Goal: Use online tool/utility: Use online tool/utility

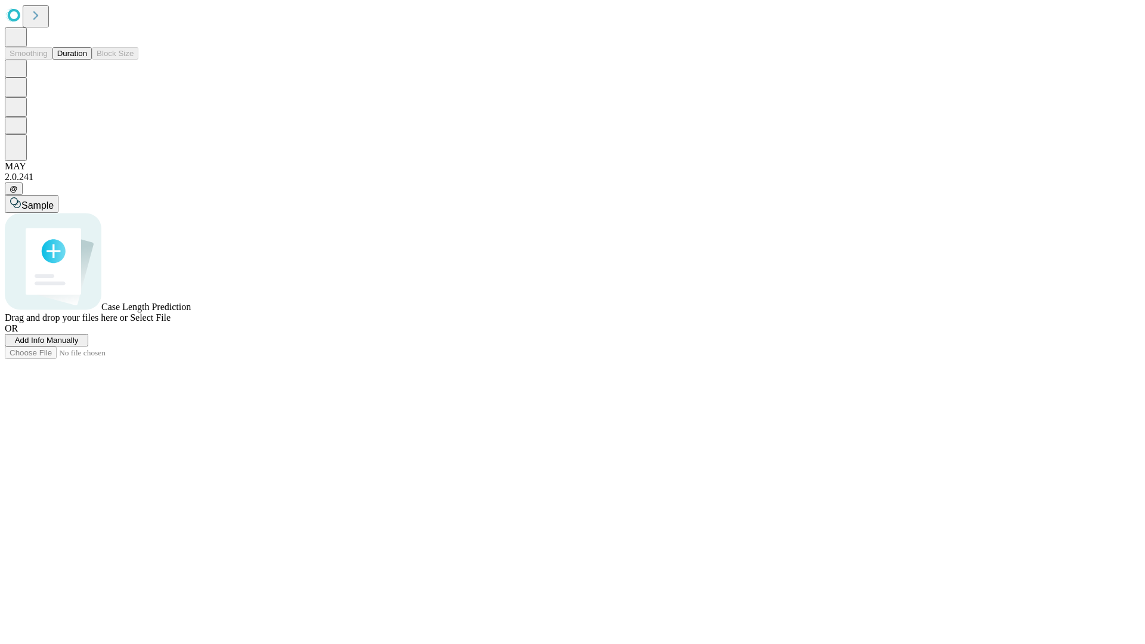
click at [87, 60] on button "Duration" at bounding box center [71, 53] width 39 height 13
click at [171, 323] on span "Select File" at bounding box center [150, 317] width 41 height 10
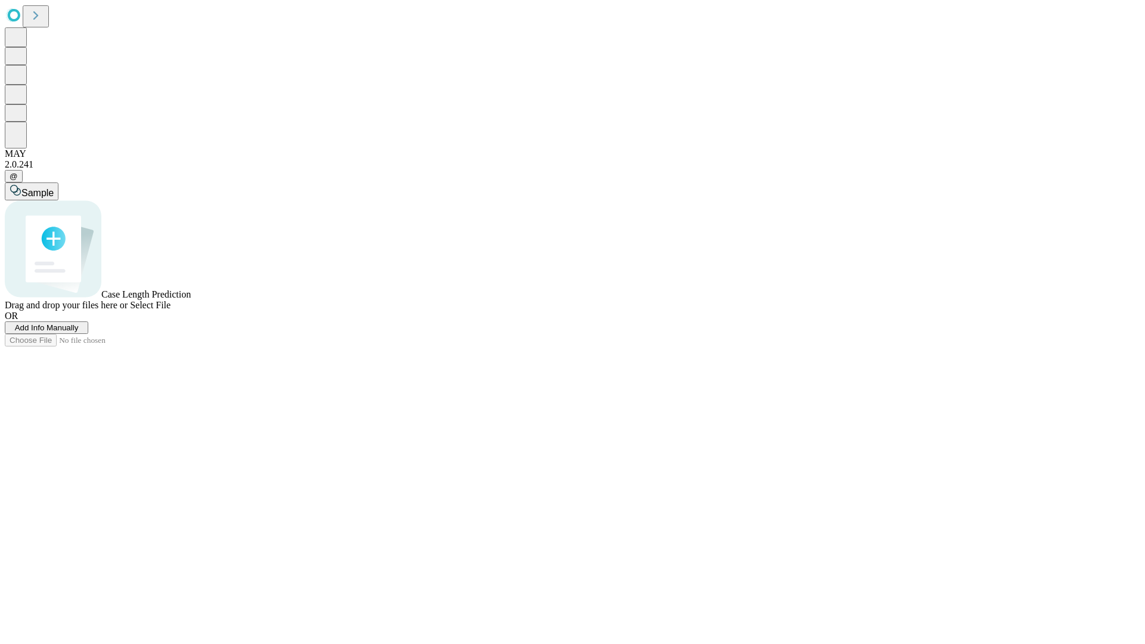
click at [171, 310] on span "Select File" at bounding box center [150, 305] width 41 height 10
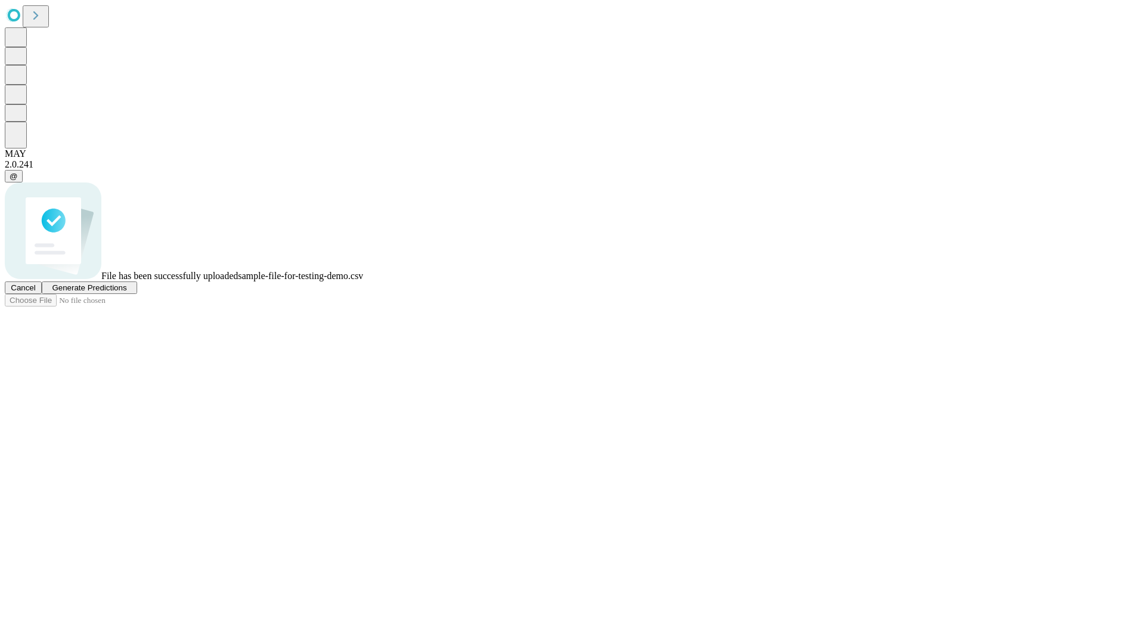
click at [126, 292] on span "Generate Predictions" at bounding box center [89, 287] width 75 height 9
